Goal: Navigation & Orientation: Find specific page/section

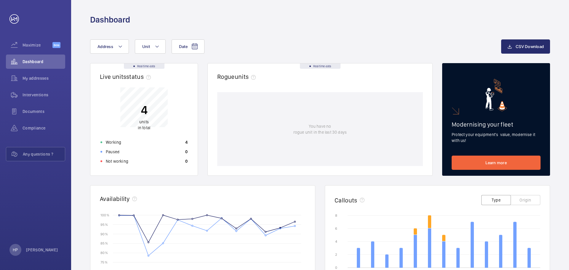
scroll to position [75, 0]
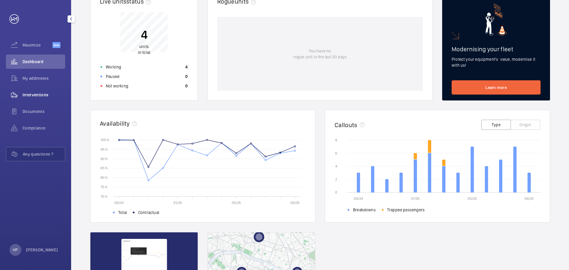
click at [35, 97] on span "Interventions" at bounding box center [44, 95] width 43 height 6
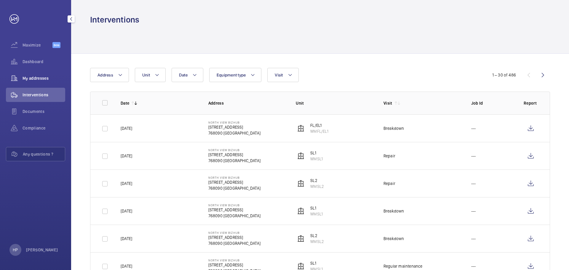
click at [42, 77] on span "My addresses" at bounding box center [44, 78] width 43 height 6
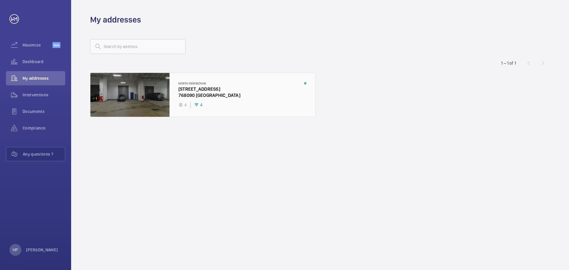
click at [230, 95] on div at bounding box center [202, 95] width 225 height 44
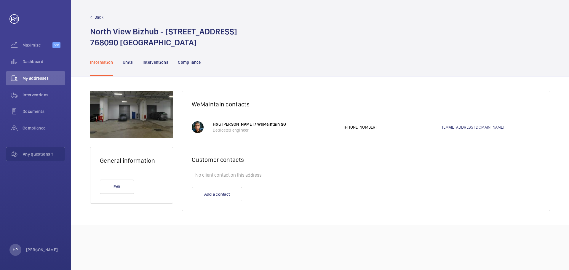
click at [147, 117] on div at bounding box center [131, 114] width 83 height 47
click at [33, 58] on div "Dashboard" at bounding box center [35, 62] width 59 height 14
